Goal: Task Accomplishment & Management: Use online tool/utility

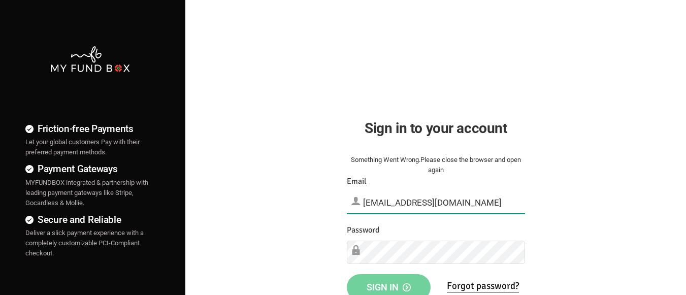
type input "demo@myfundbox.de"
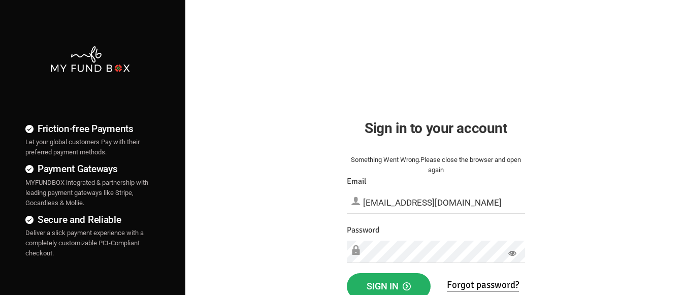
click at [388, 284] on span "Sign in" at bounding box center [389, 286] width 44 height 11
